Goal: Information Seeking & Learning: Learn about a topic

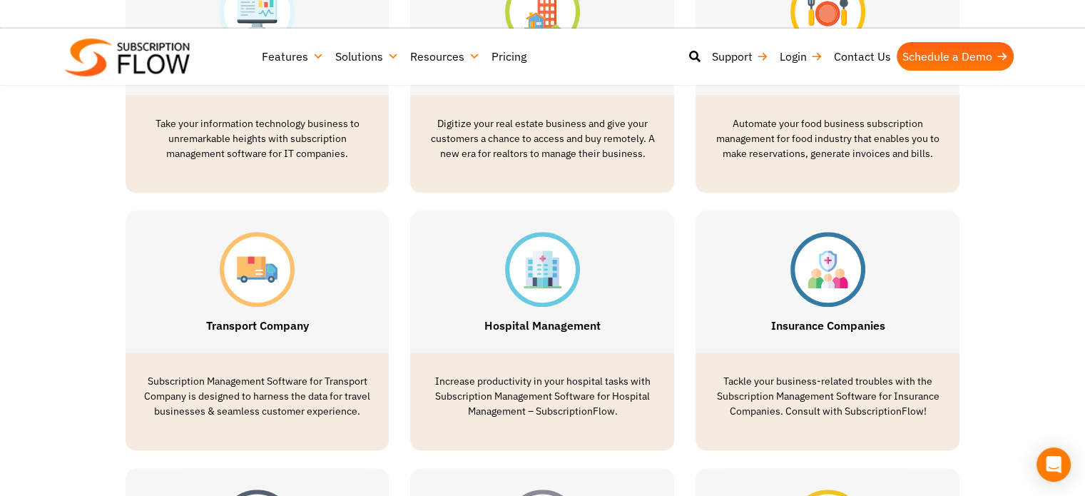
scroll to position [1376, 0]
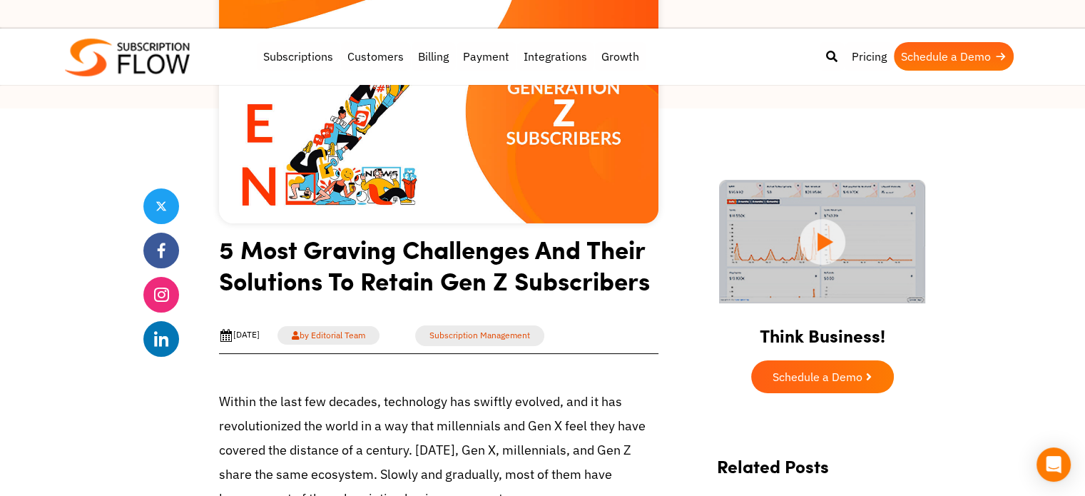
scroll to position [262, 0]
